Goal: Navigation & Orientation: Find specific page/section

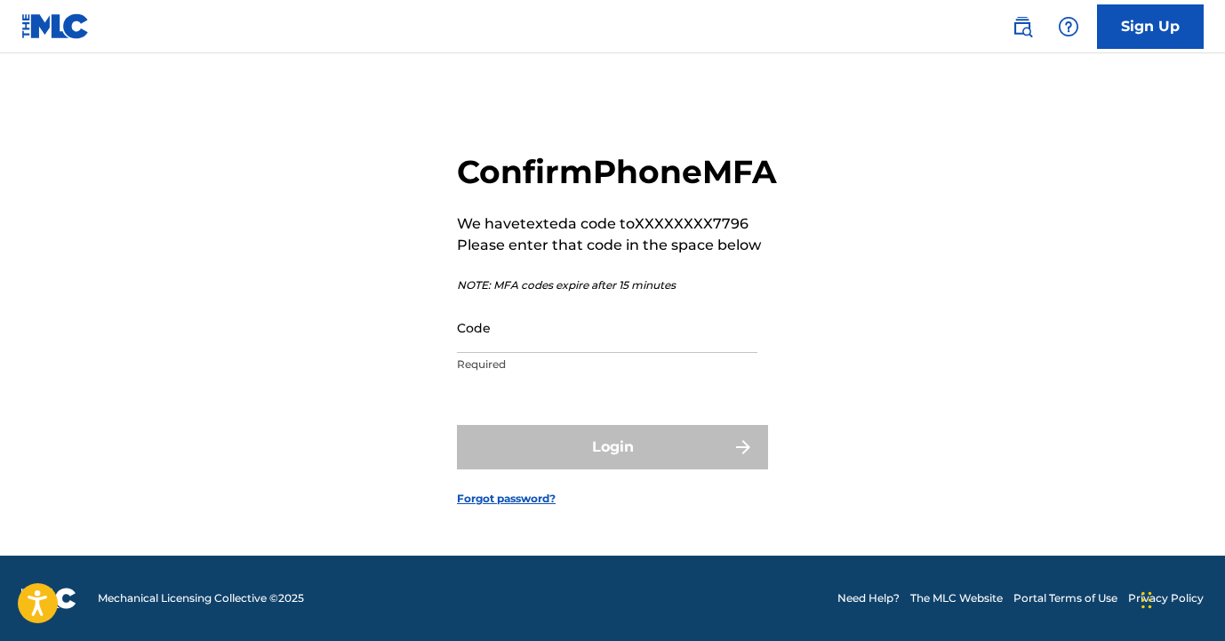
click at [639, 351] on input "Code" at bounding box center [607, 327] width 301 height 51
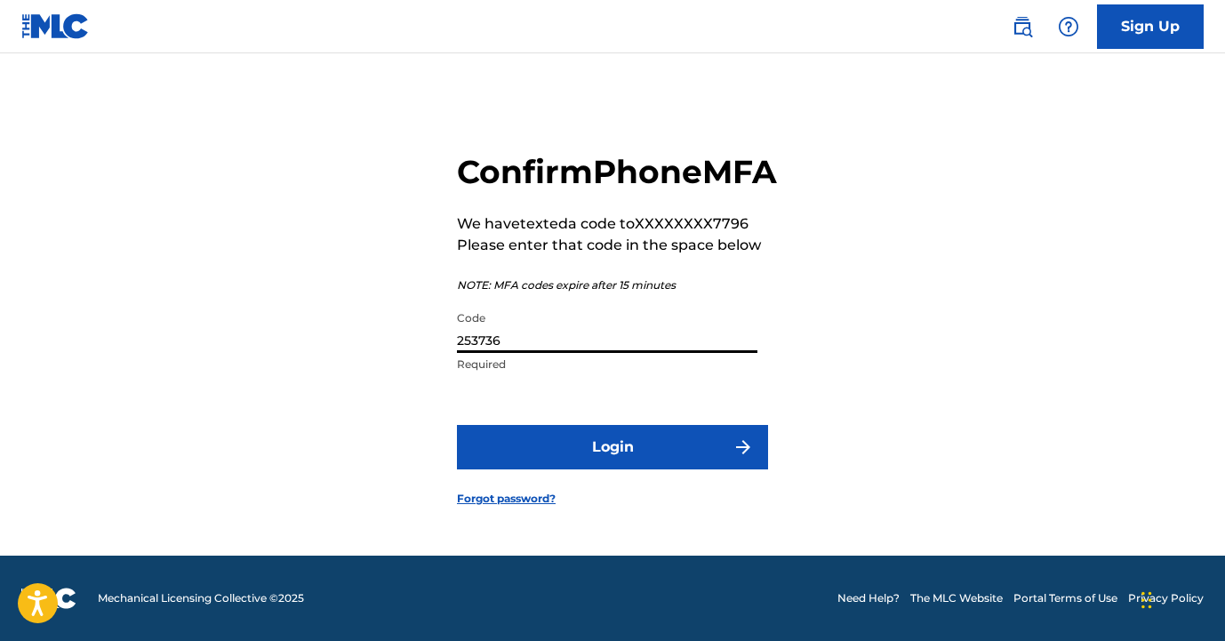
type input "253736"
click at [686, 470] on button "Login" at bounding box center [612, 447] width 311 height 44
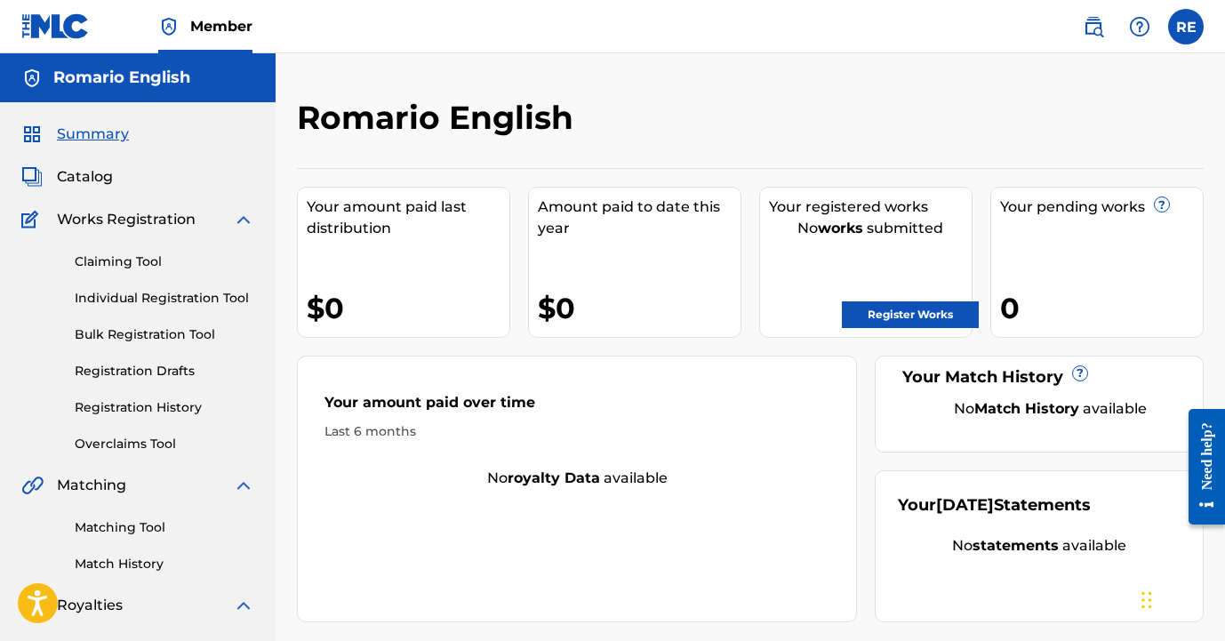
click at [162, 261] on link "Claiming Tool" at bounding box center [165, 262] width 180 height 19
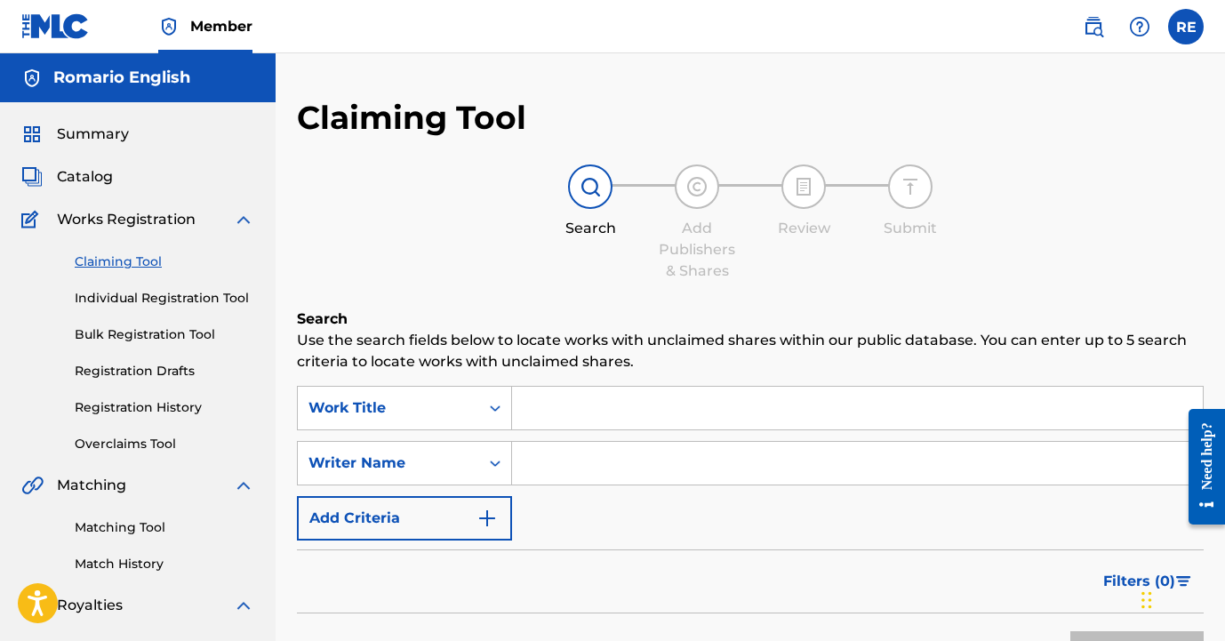
click at [165, 298] on link "Individual Registration Tool" at bounding box center [165, 298] width 180 height 19
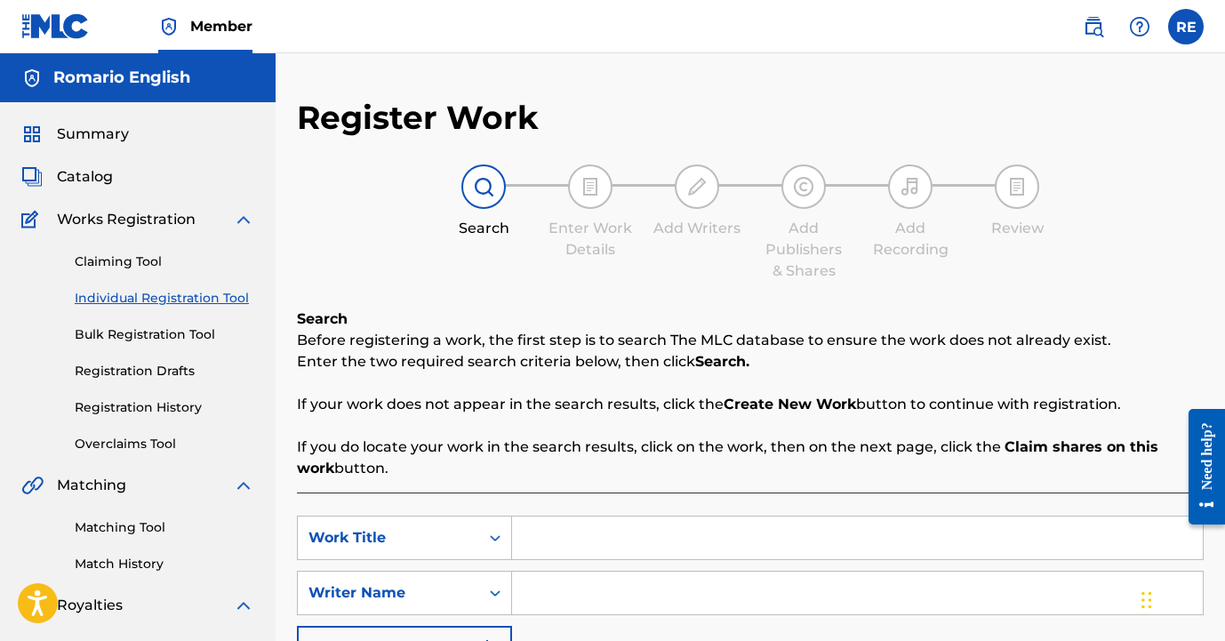
click at [169, 325] on link "Bulk Registration Tool" at bounding box center [165, 334] width 180 height 19
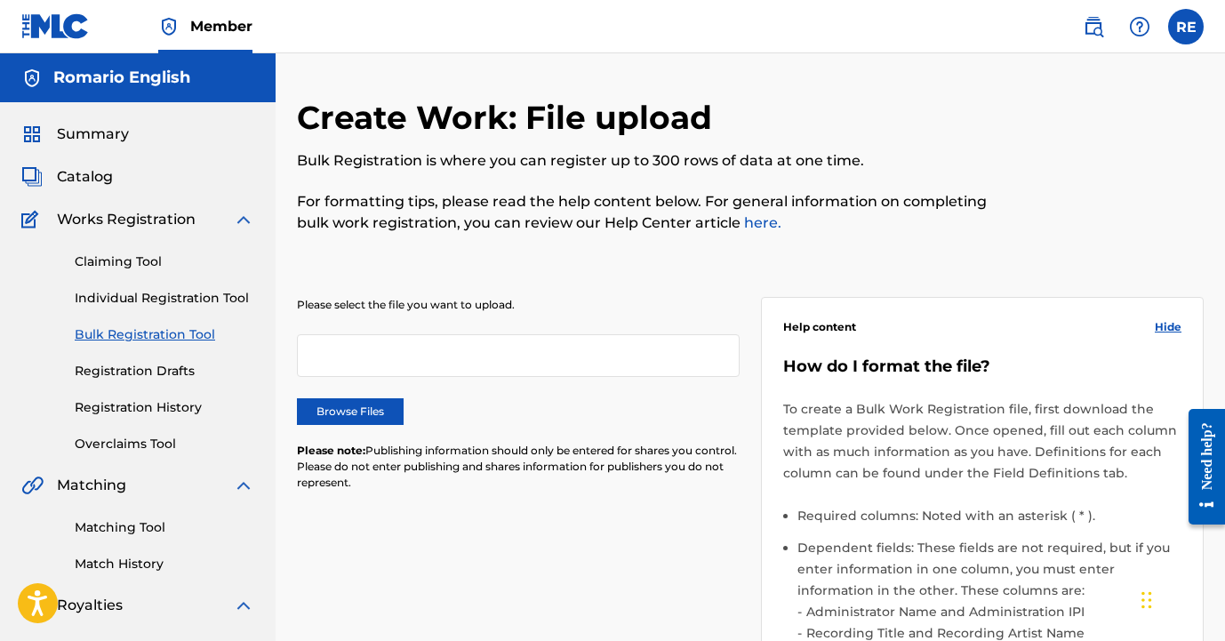
click at [110, 157] on div "Summary Catalog Works Registration Claiming Tool Individual Registration Tool B…" at bounding box center [138, 559] width 276 height 915
click at [105, 161] on div "Summary Catalog Works Registration Claiming Tool Individual Registration Tool B…" at bounding box center [138, 559] width 276 height 915
click at [103, 168] on span "Catalog" at bounding box center [85, 176] width 56 height 21
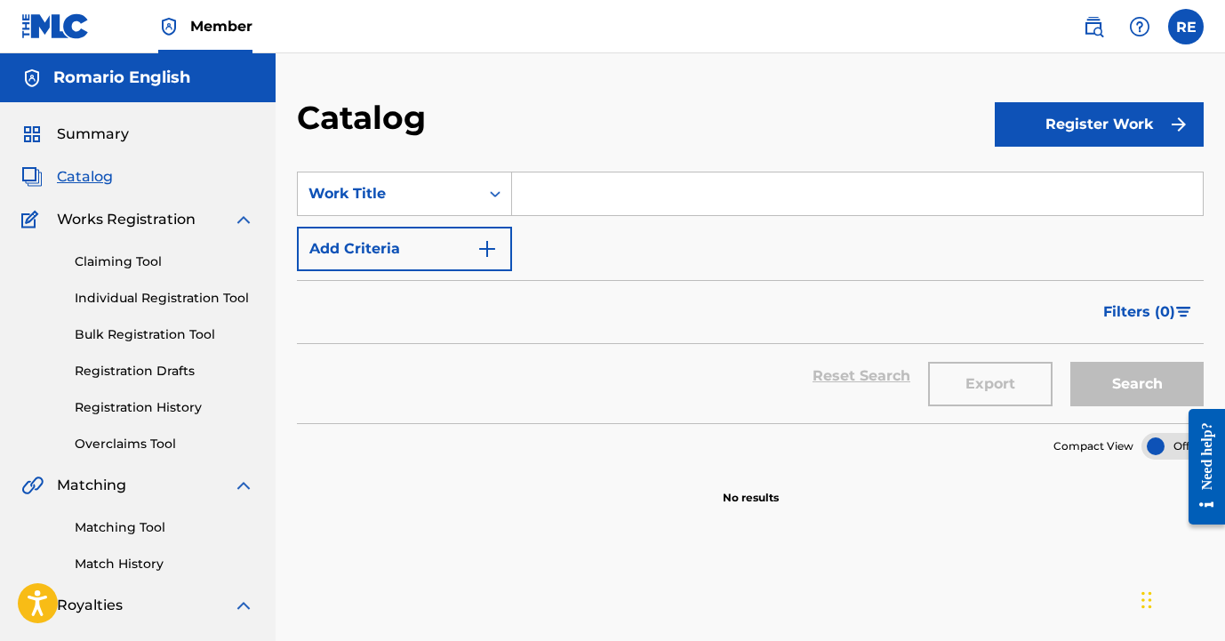
click at [486, 257] on img "Search Form" at bounding box center [487, 248] width 21 height 21
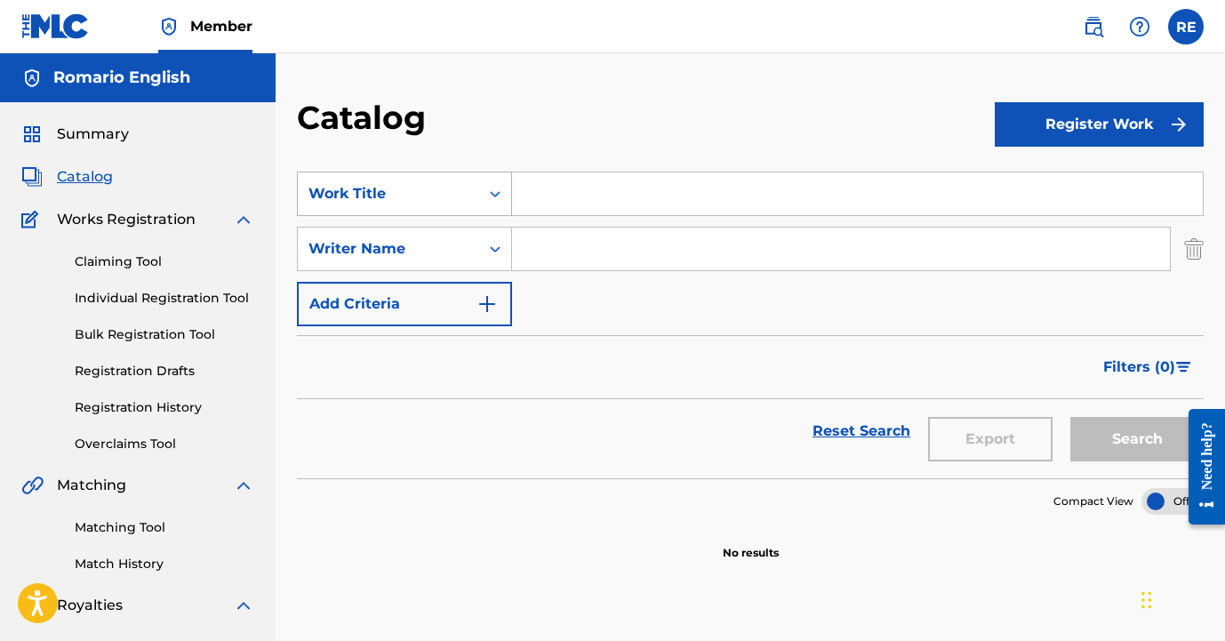
click at [485, 203] on div "Search Form" at bounding box center [495, 194] width 32 height 32
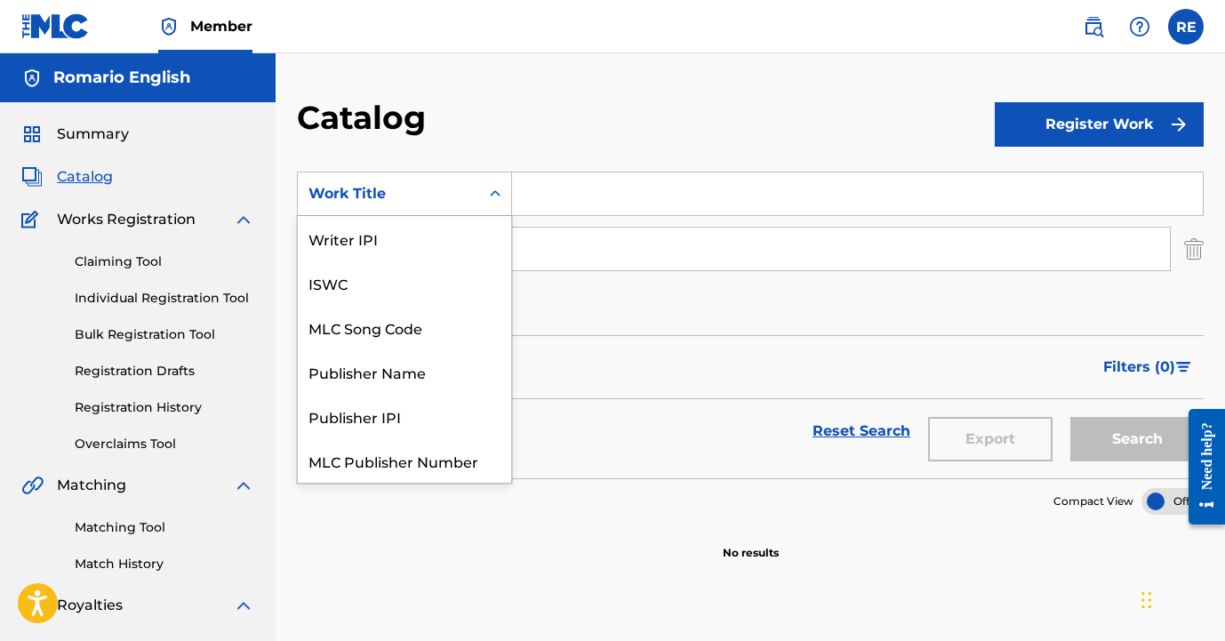
scroll to position [222, 0]
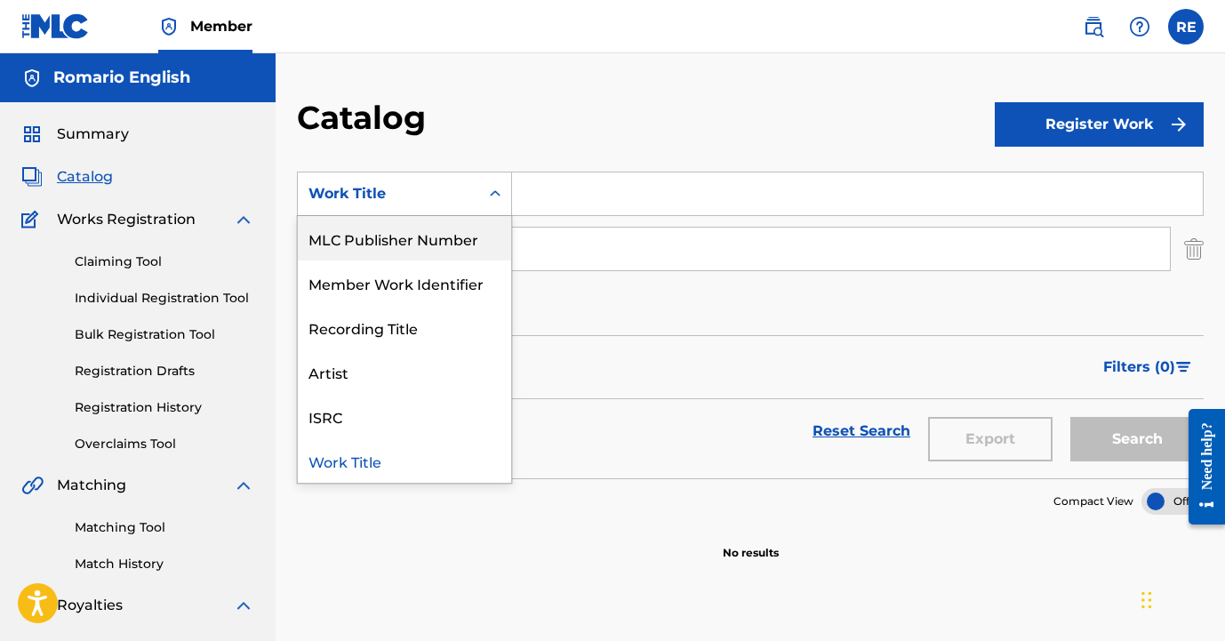
click at [452, 250] on div "MLC Publisher Number" at bounding box center [404, 238] width 213 height 44
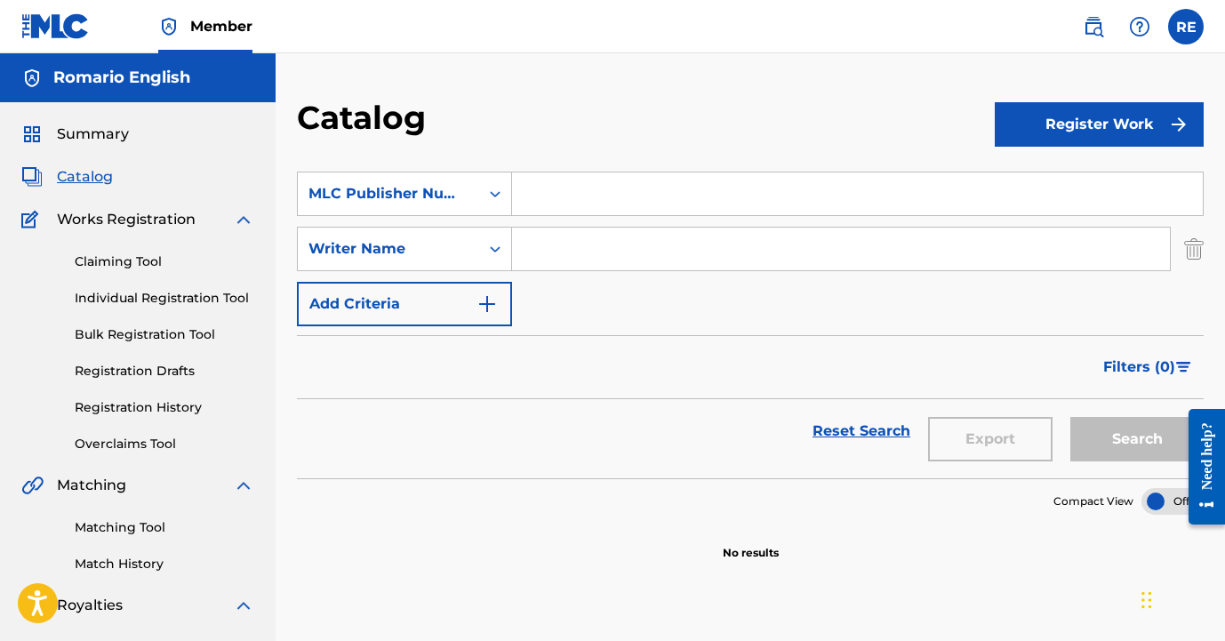
click at [138, 129] on div "Summary" at bounding box center [137, 134] width 233 height 21
click at [108, 140] on span "Summary" at bounding box center [93, 134] width 72 height 21
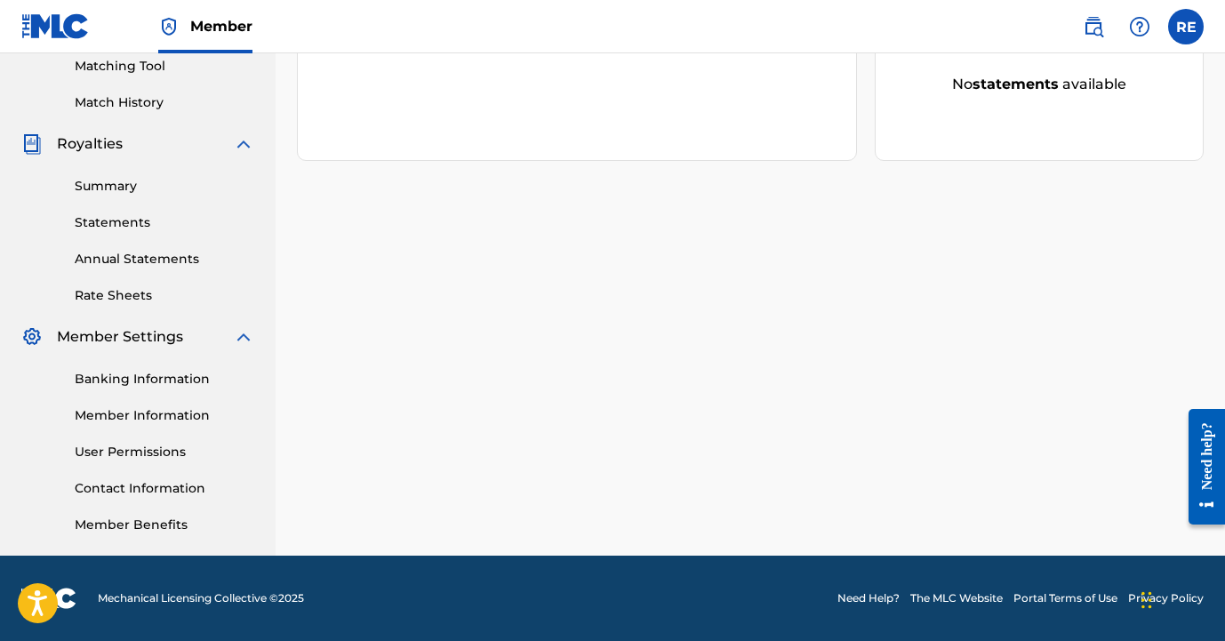
scroll to position [462, 0]
